Goal: Task Accomplishment & Management: Manage account settings

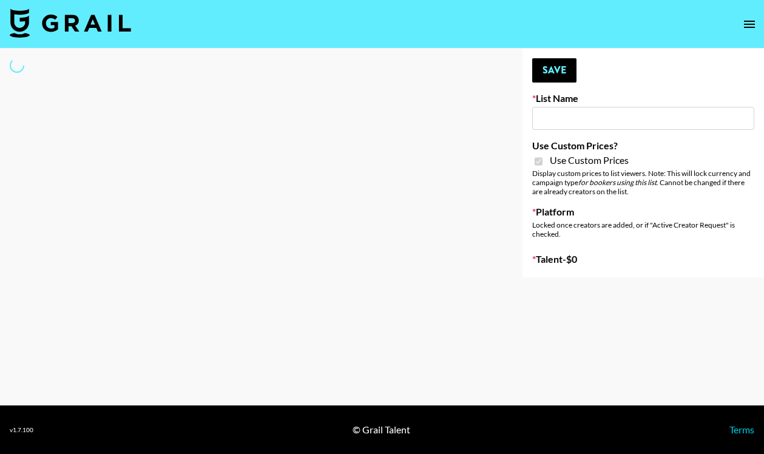
type input "Nippies"
checkbox input "true"
select select "Brand"
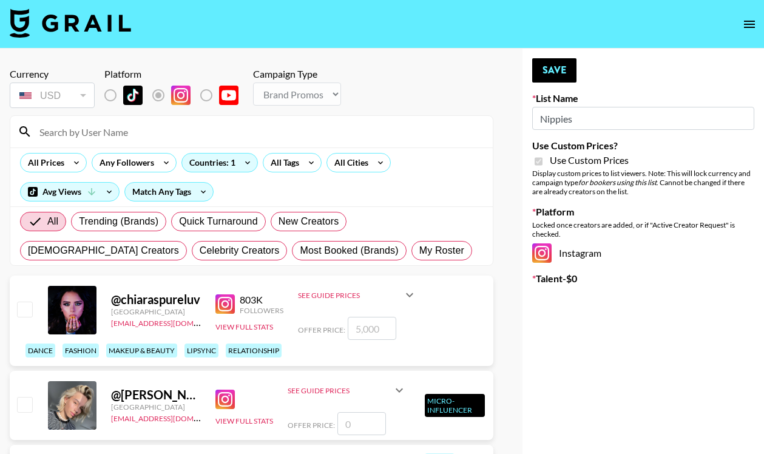
click at [178, 133] on input at bounding box center [258, 131] width 453 height 19
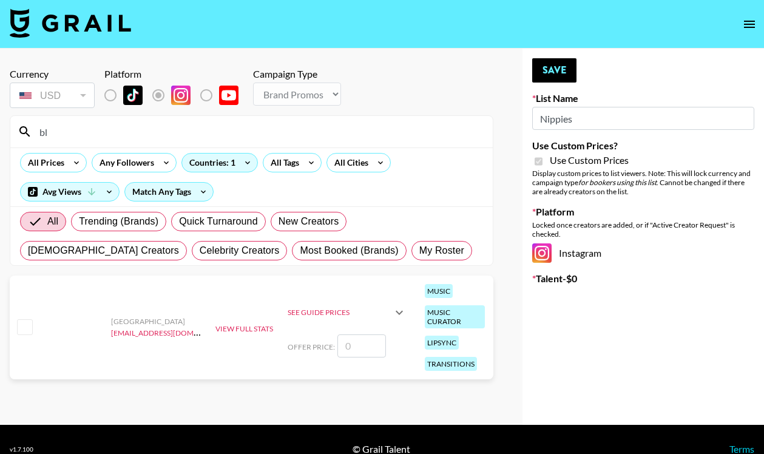
type input "b"
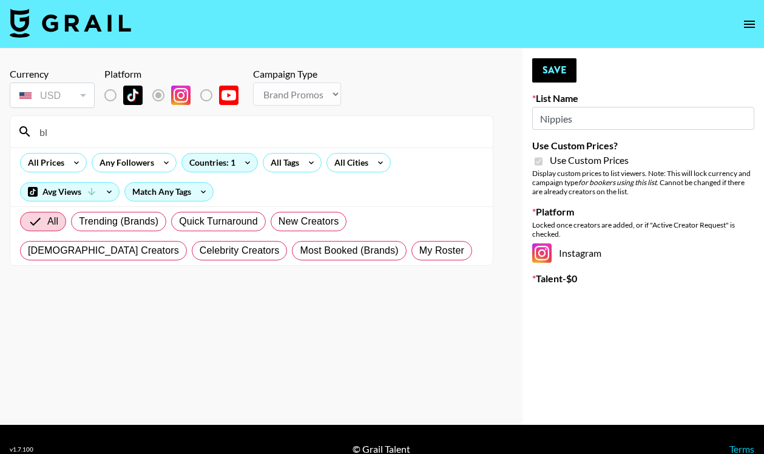
type input "b"
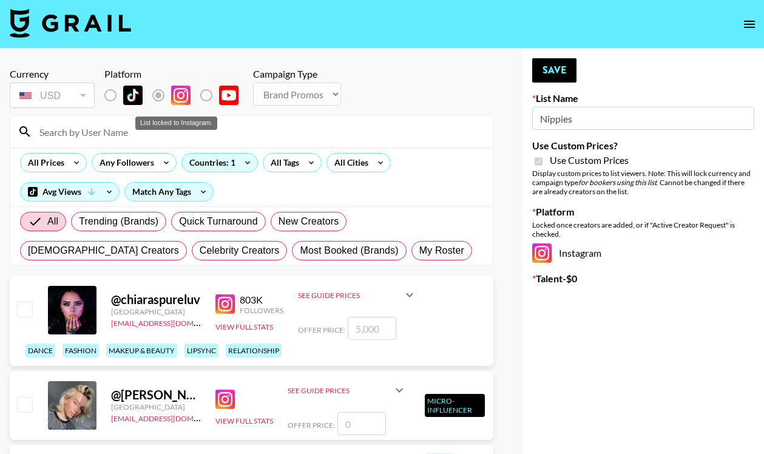
click at [110, 98] on label "List locked to Instagram." at bounding box center [120, 95] width 45 height 25
click at [110, 95] on label "List locked to Instagram." at bounding box center [120, 95] width 45 height 25
click at [185, 135] on input at bounding box center [258, 131] width 453 height 19
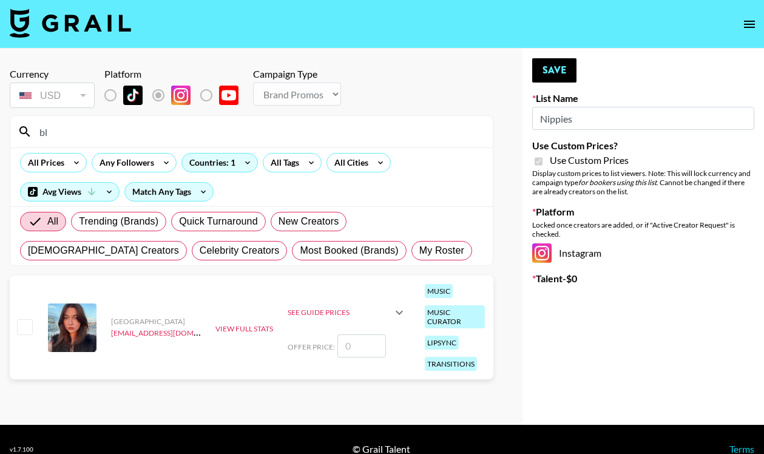
type input "b"
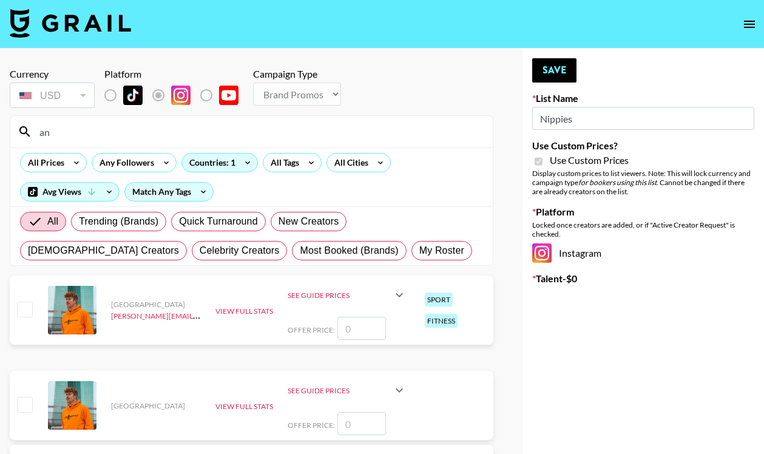
type input "a"
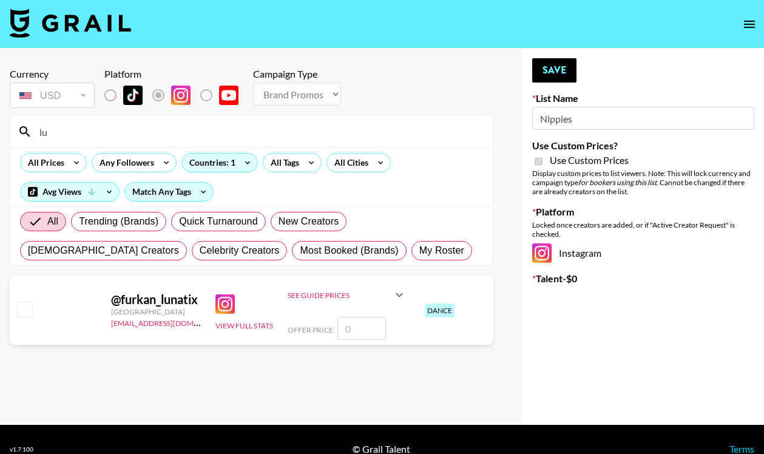
type input "l"
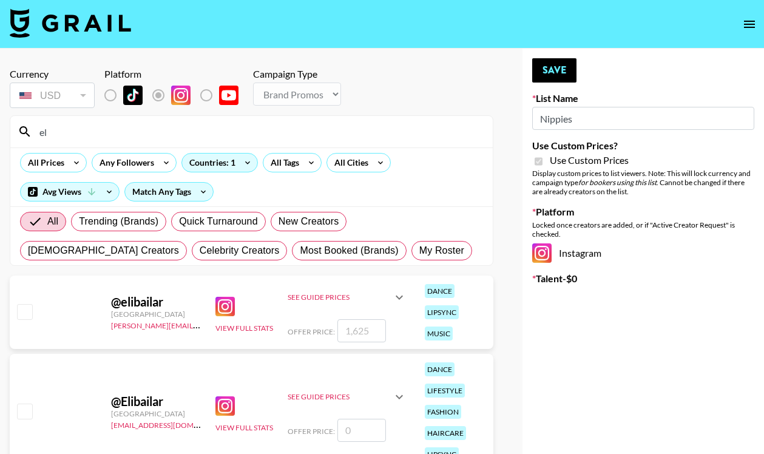
type input "e"
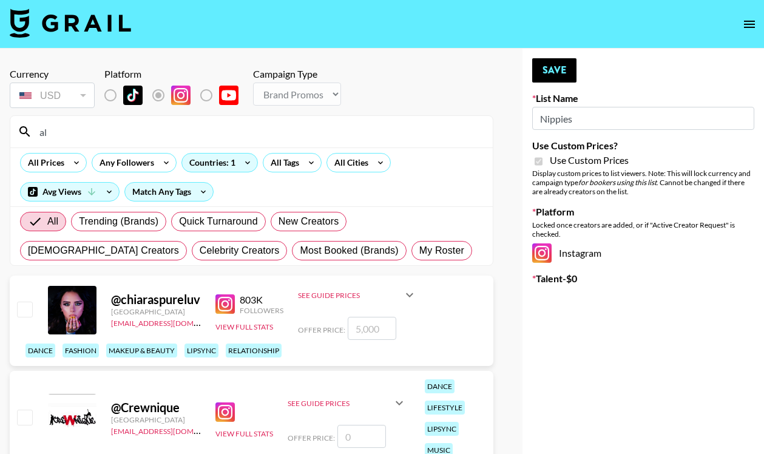
type input "a"
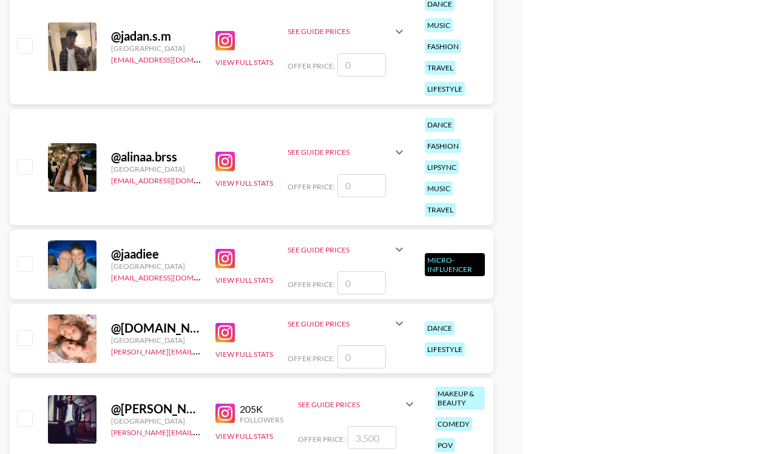
scroll to position [640, 0]
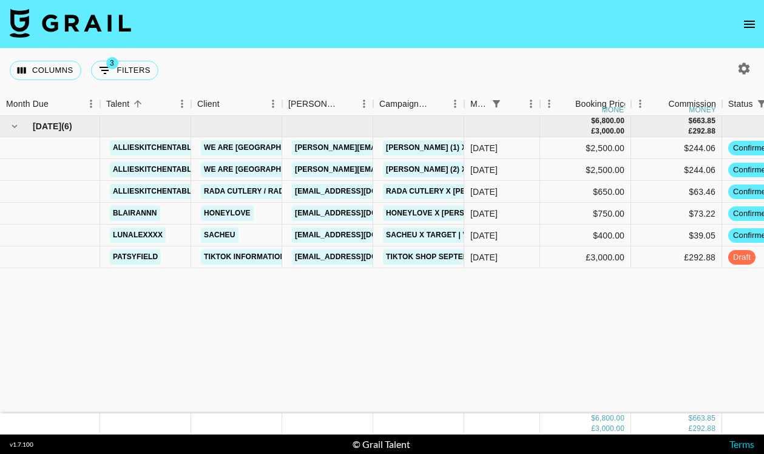
click at [751, 21] on icon "open drawer" at bounding box center [749, 24] width 11 height 7
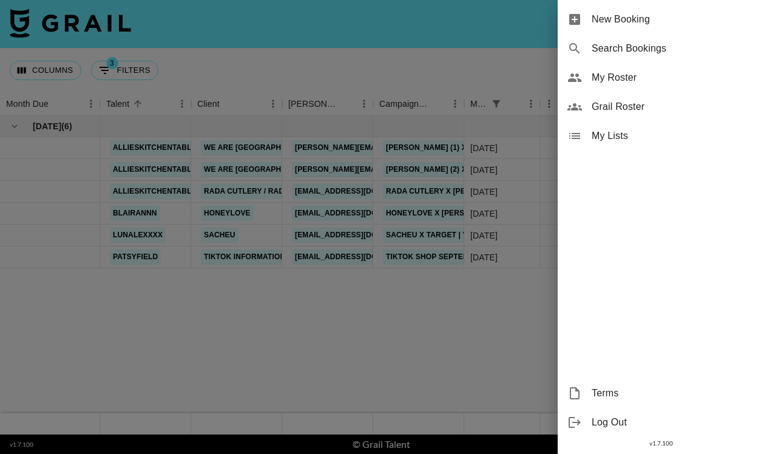
click at [662, 79] on span "My Roster" at bounding box center [673, 77] width 163 height 15
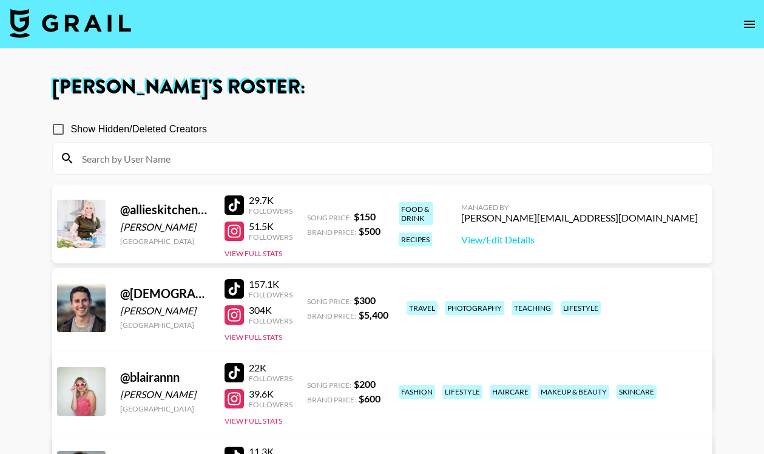
click at [360, 162] on input at bounding box center [390, 158] width 630 height 19
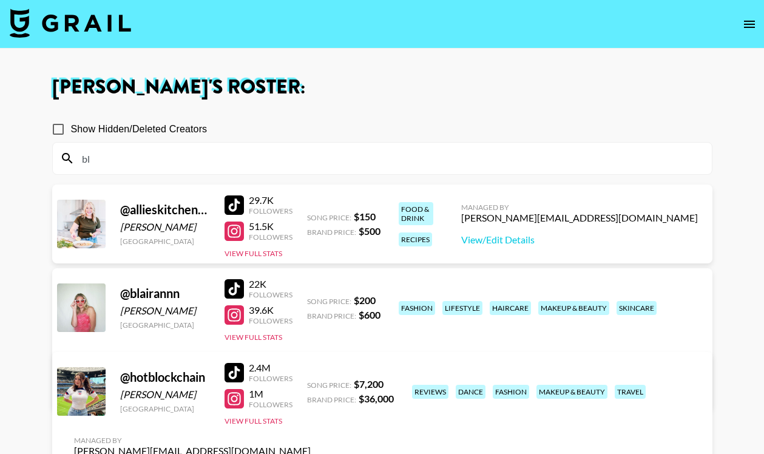
type input "bl"
click at [311, 383] on link "View/Edit Details" at bounding box center [192, 389] width 237 height 12
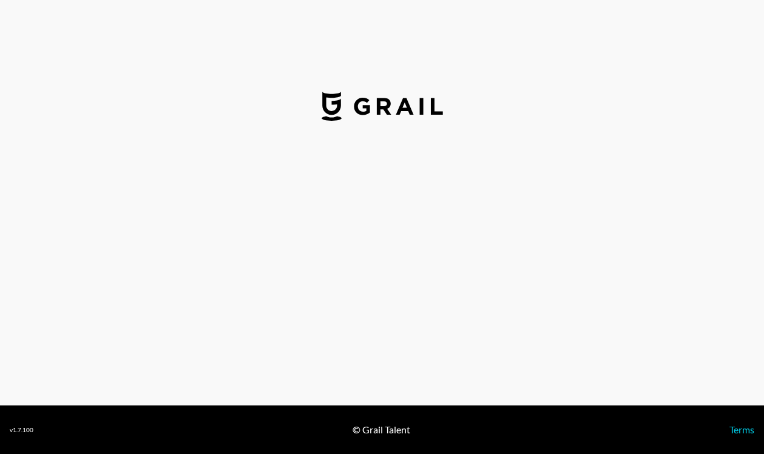
select select "USD"
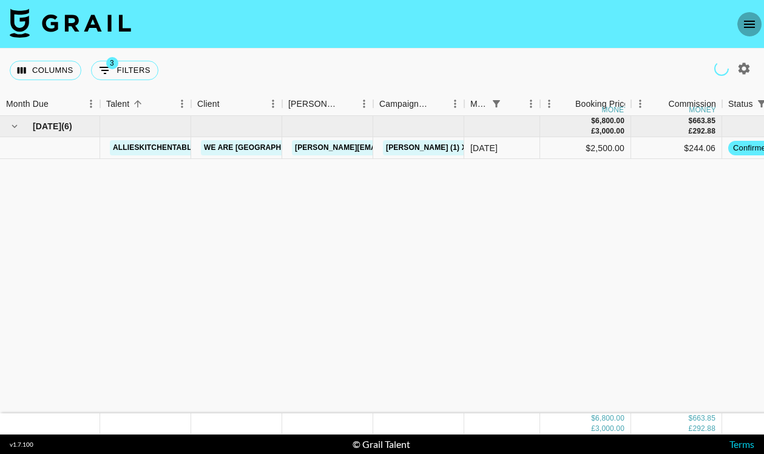
click at [751, 25] on icon "open drawer" at bounding box center [749, 24] width 15 height 15
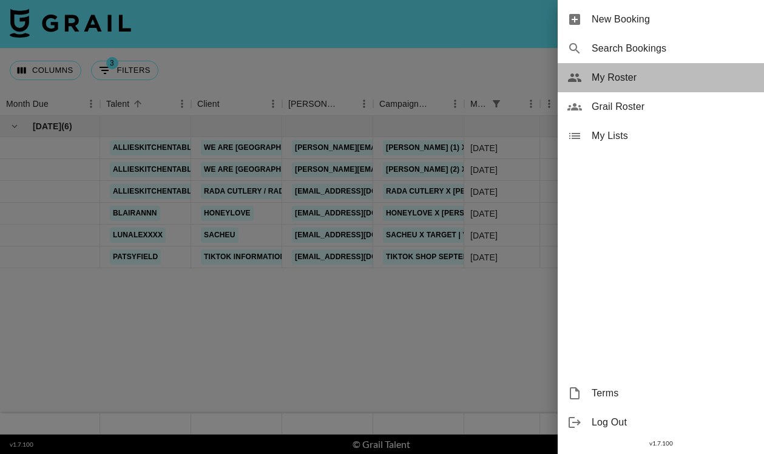
click at [637, 79] on span "My Roster" at bounding box center [673, 77] width 163 height 15
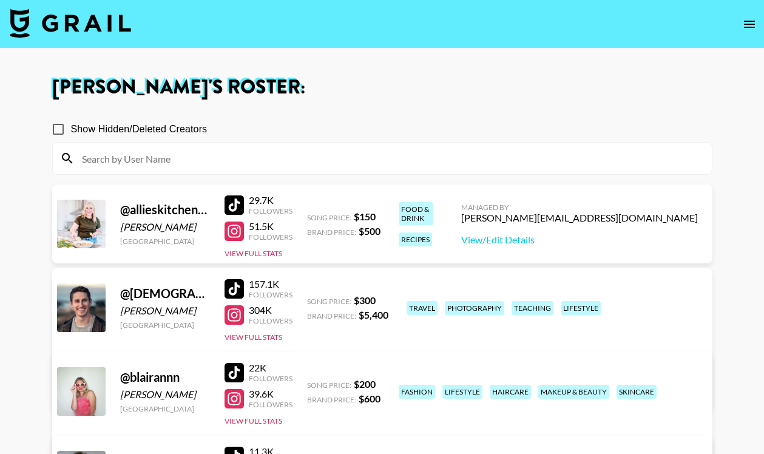
click at [356, 157] on input at bounding box center [390, 158] width 630 height 19
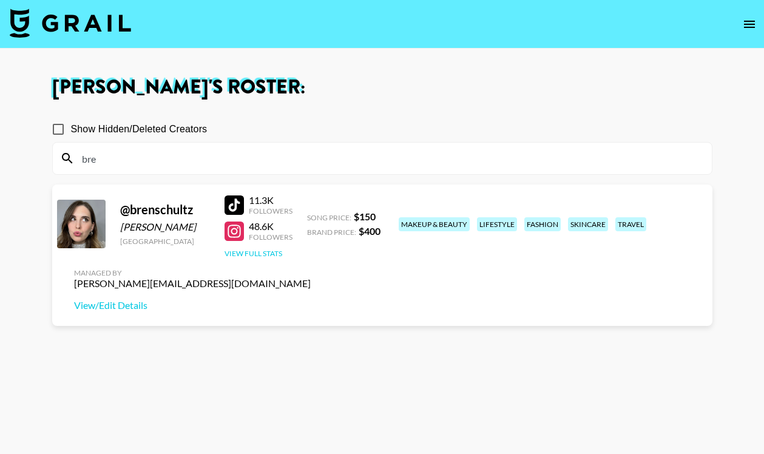
click at [257, 249] on button "View Full Stats" at bounding box center [254, 253] width 58 height 9
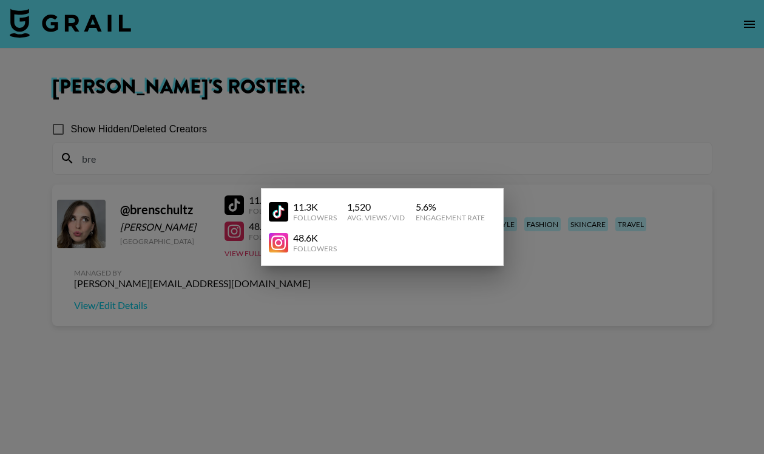
click at [297, 158] on div at bounding box center [382, 227] width 764 height 454
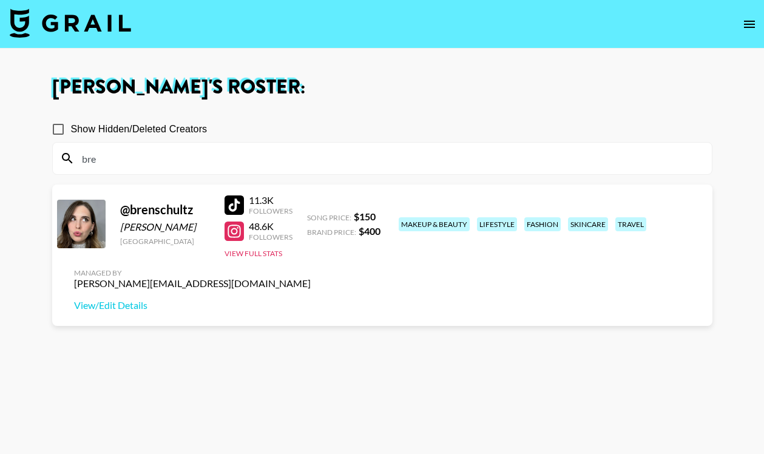
click at [320, 258] on div "Managed By paige@grail-talent.com View/Edit Details" at bounding box center [192, 289] width 256 height 62
click at [311, 299] on link "View/Edit Details" at bounding box center [192, 305] width 237 height 12
click at [231, 207] on div at bounding box center [234, 204] width 19 height 19
click at [229, 234] on div at bounding box center [234, 230] width 19 height 19
click at [264, 255] on button "View Full Stats" at bounding box center [254, 253] width 58 height 9
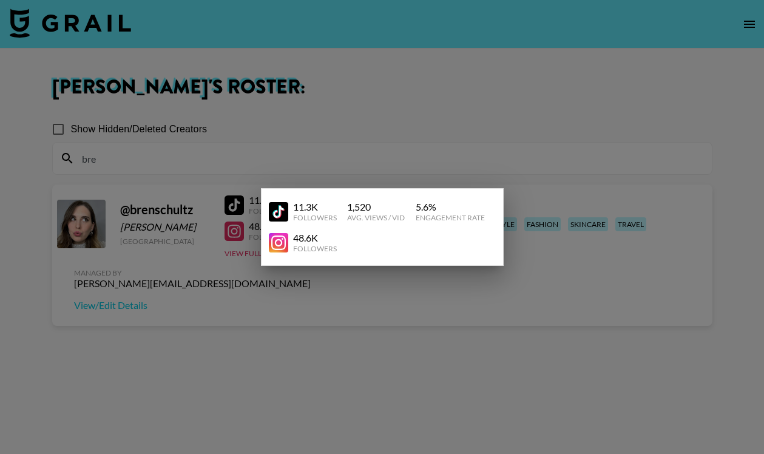
click at [359, 131] on div at bounding box center [382, 227] width 764 height 454
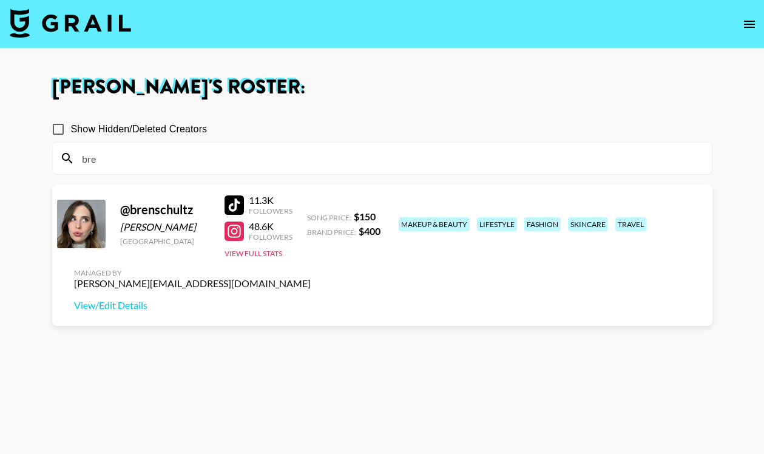
click at [138, 160] on input "bre" at bounding box center [390, 158] width 630 height 19
type input "b"
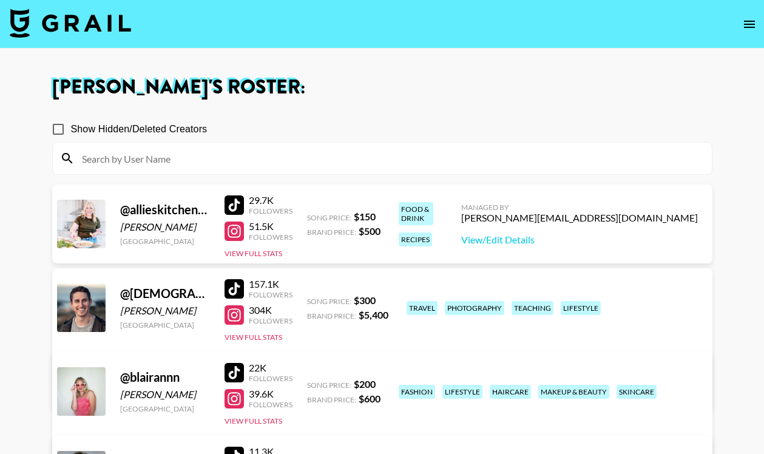
click at [235, 167] on div at bounding box center [382, 159] width 659 height 32
click at [227, 156] on input at bounding box center [390, 158] width 630 height 19
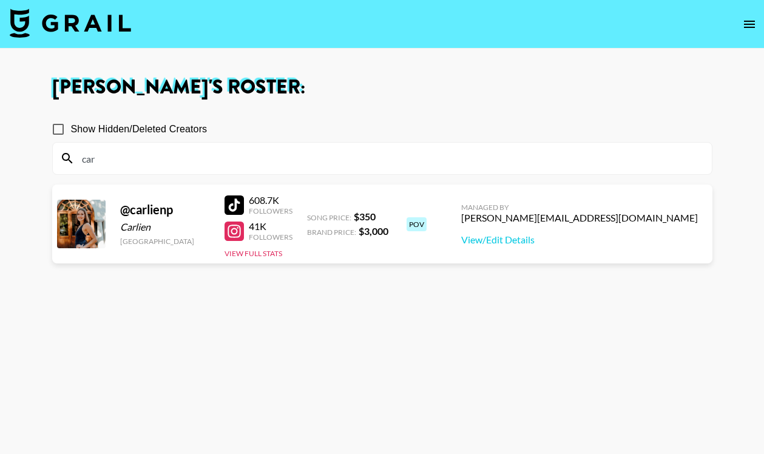
click at [231, 204] on div at bounding box center [234, 204] width 19 height 19
click at [302, 162] on input "car" at bounding box center [390, 158] width 630 height 19
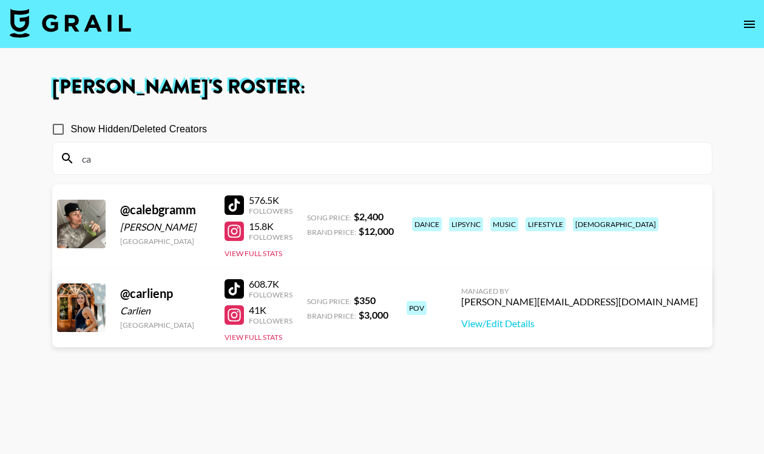
type input "c"
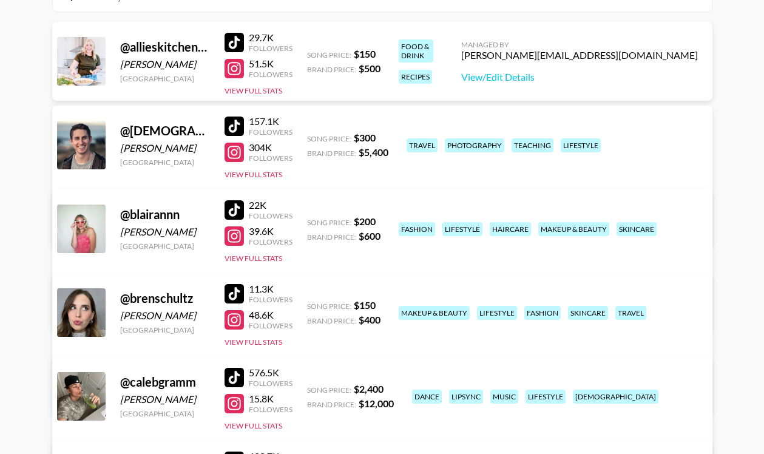
scroll to position [157, 0]
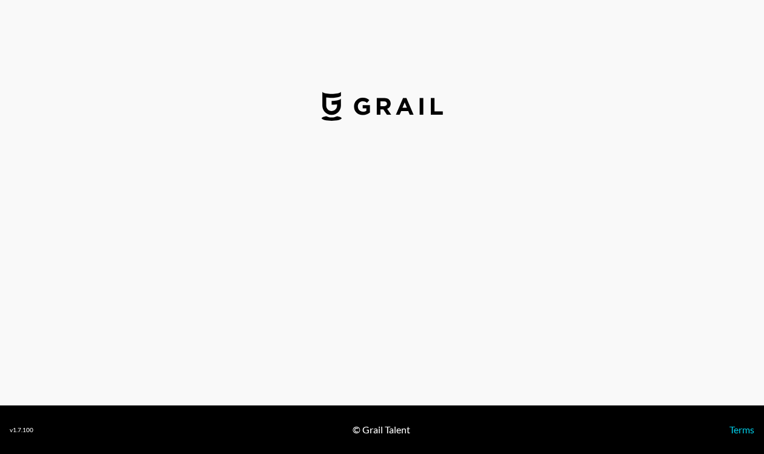
select select "USD"
